Goal: Task Accomplishment & Management: Manage account settings

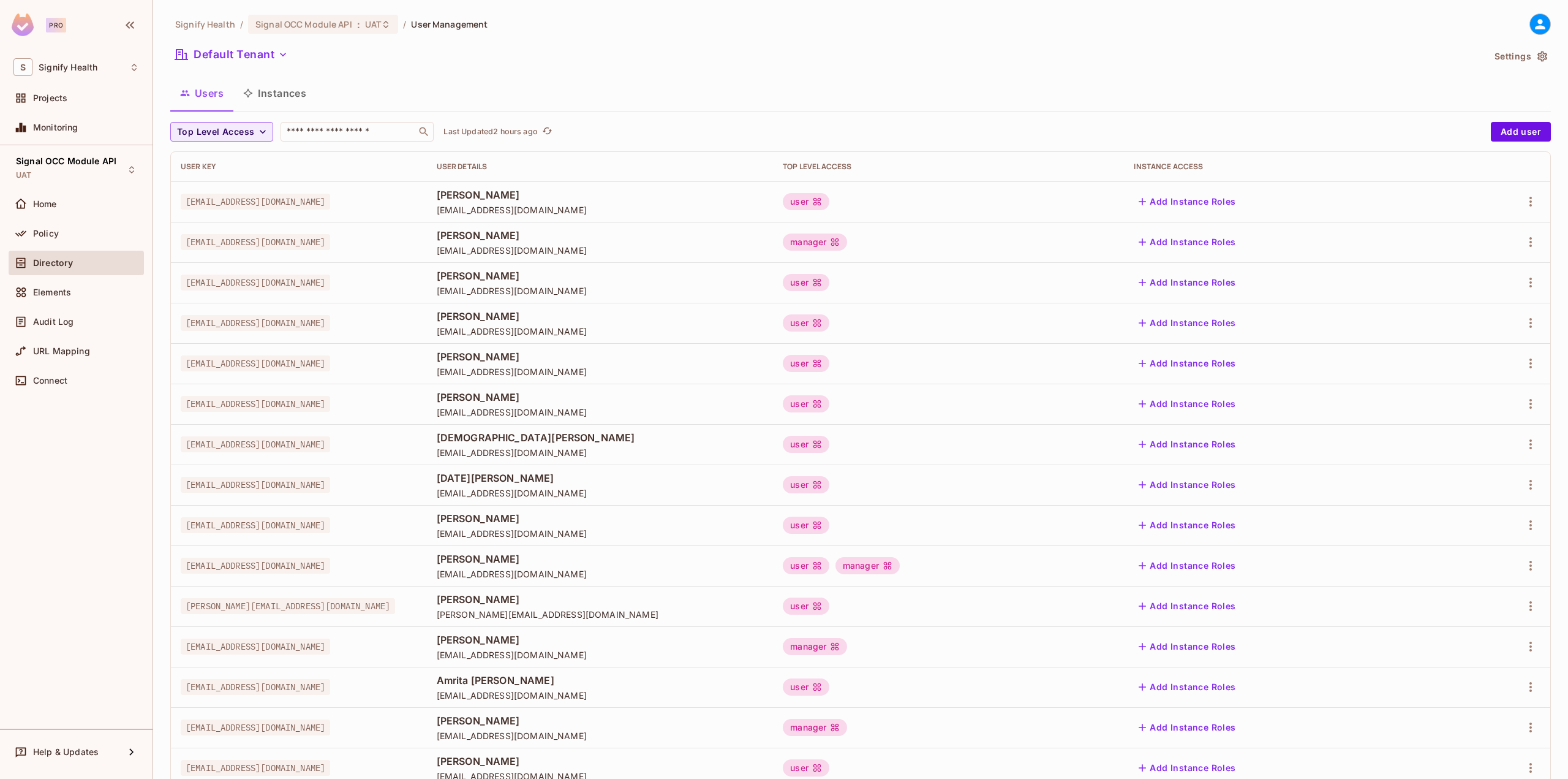
scroll to position [77, 0]
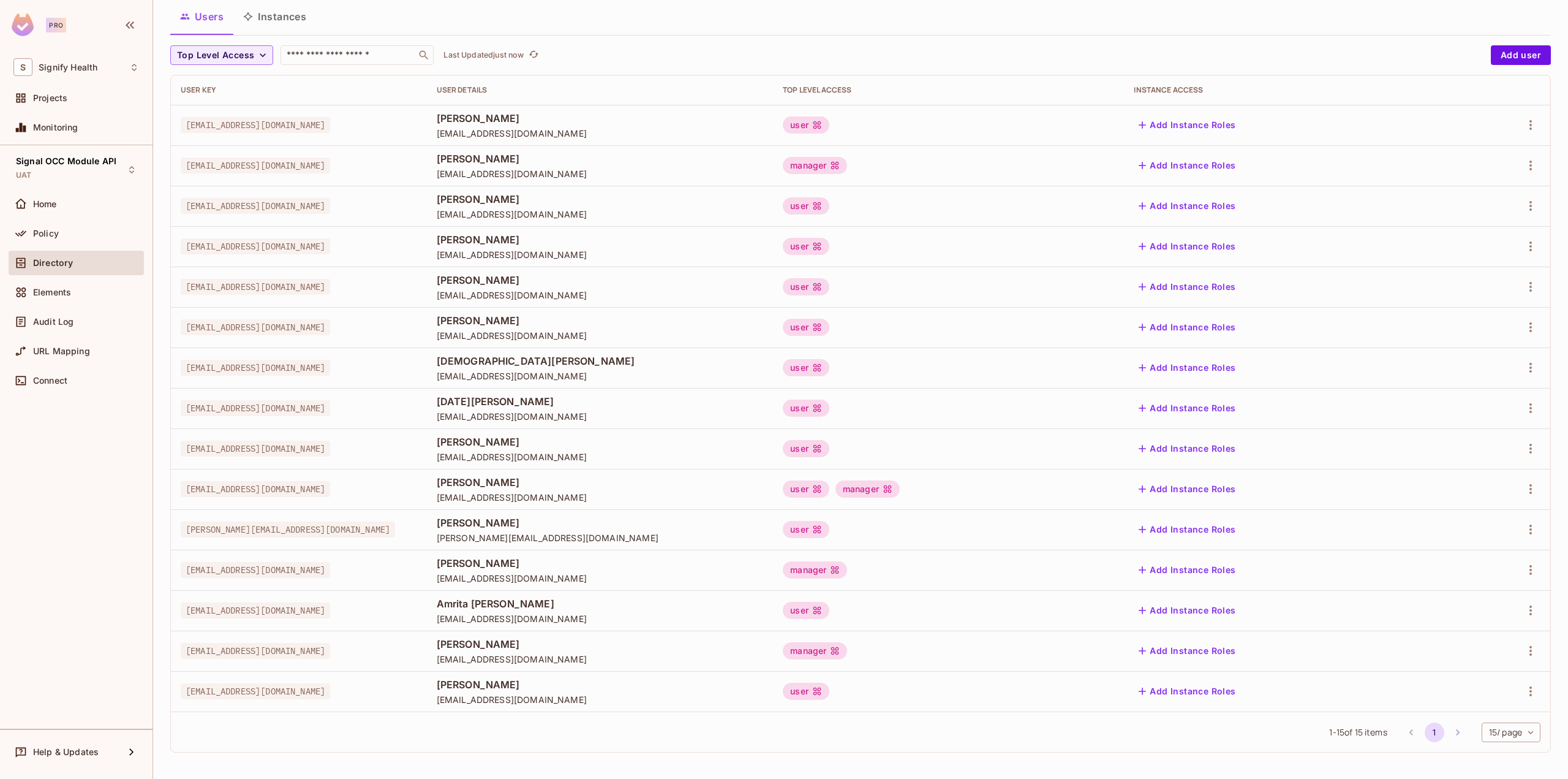
scroll to position [77, 0]
click at [1524, 690] on icon "button" at bounding box center [1531, 690] width 15 height 15
drag, startPoint x: 693, startPoint y: 700, endPoint x: 574, endPoint y: 701, distance: 119.0
click at [575, 701] on div at bounding box center [784, 390] width 1568 height 779
click at [574, 700] on div "Edit Edit Attributes Delete User" at bounding box center [784, 390] width 1568 height 779
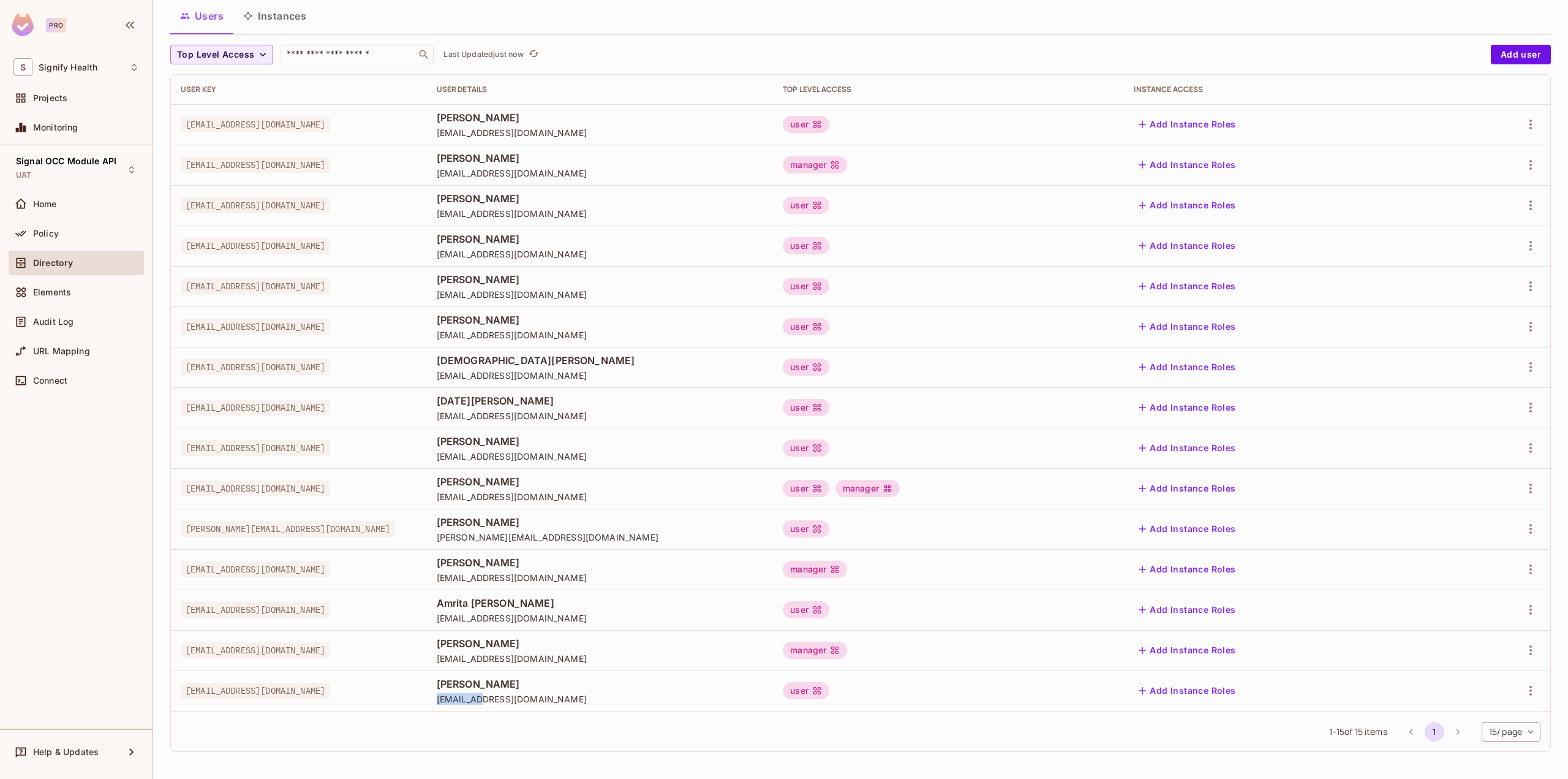
click at [574, 700] on span "[EMAIL_ADDRESS][DOMAIN_NAME]" at bounding box center [600, 699] width 327 height 12
drag, startPoint x: 574, startPoint y: 700, endPoint x: 582, endPoint y: 701, distance: 8.1
click at [582, 701] on span "[EMAIL_ADDRESS][DOMAIN_NAME]" at bounding box center [600, 699] width 327 height 12
copy span "[EMAIL_ADDRESS][DOMAIN_NAME]"
